Goal: Transaction & Acquisition: Purchase product/service

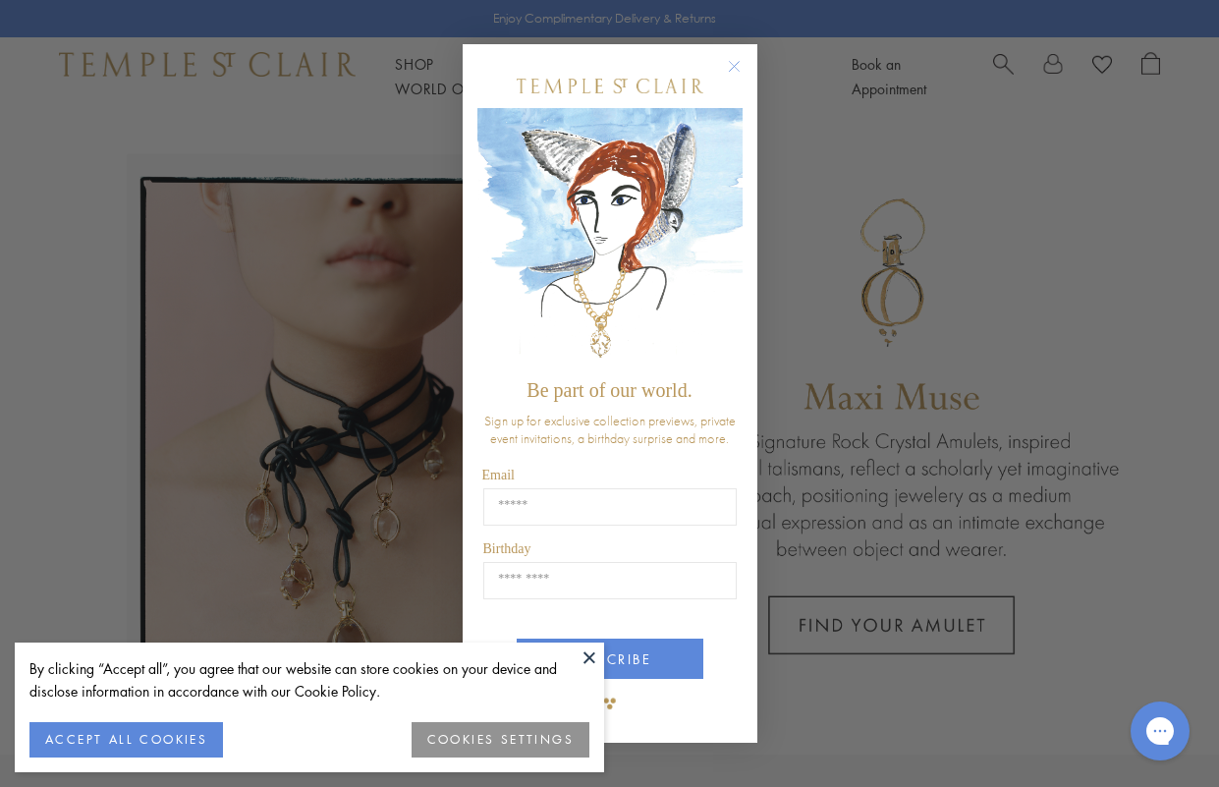
click at [735, 64] on circle "Close dialog" at bounding box center [734, 66] width 24 height 24
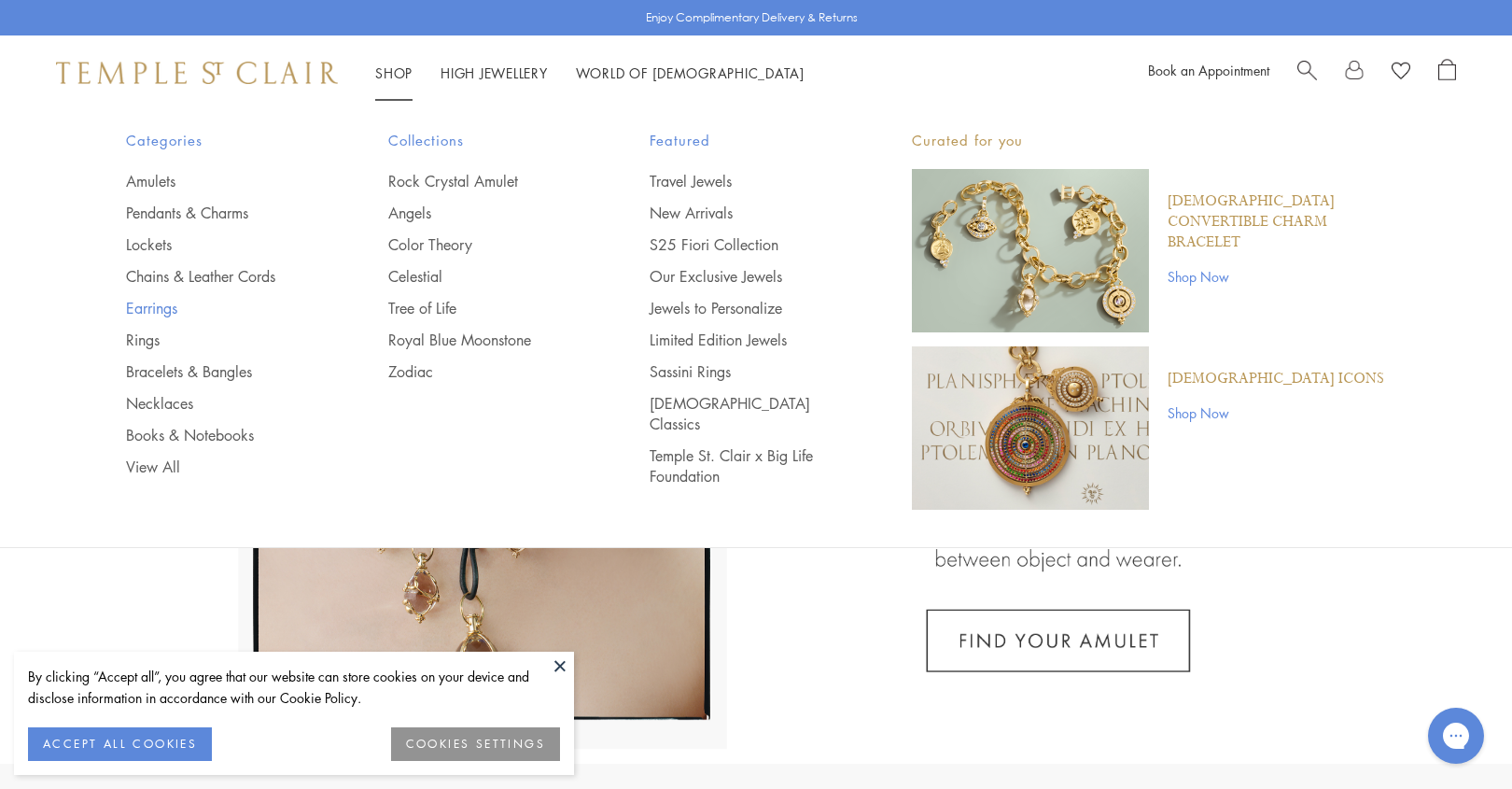
click at [161, 308] on link "Earrings" at bounding box center [220, 308] width 187 height 21
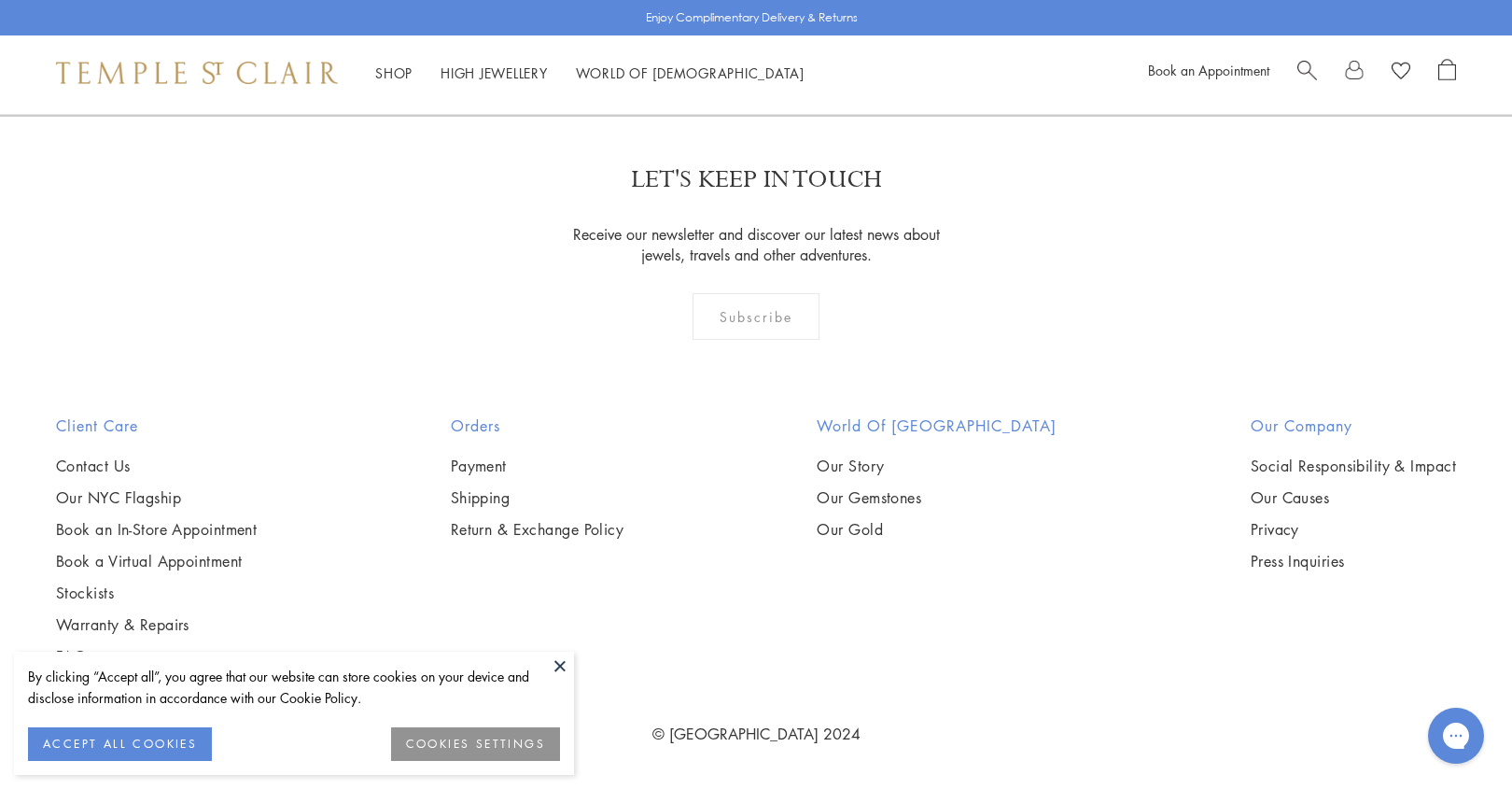
scroll to position [5256, 0]
